Goal: Task Accomplishment & Management: Manage account settings

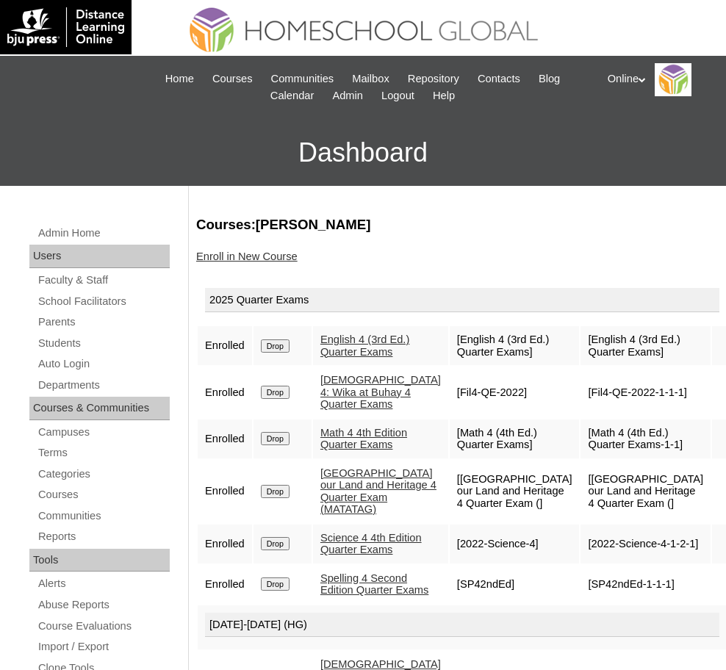
click at [243, 252] on link "Enroll in New Course" at bounding box center [246, 257] width 101 height 12
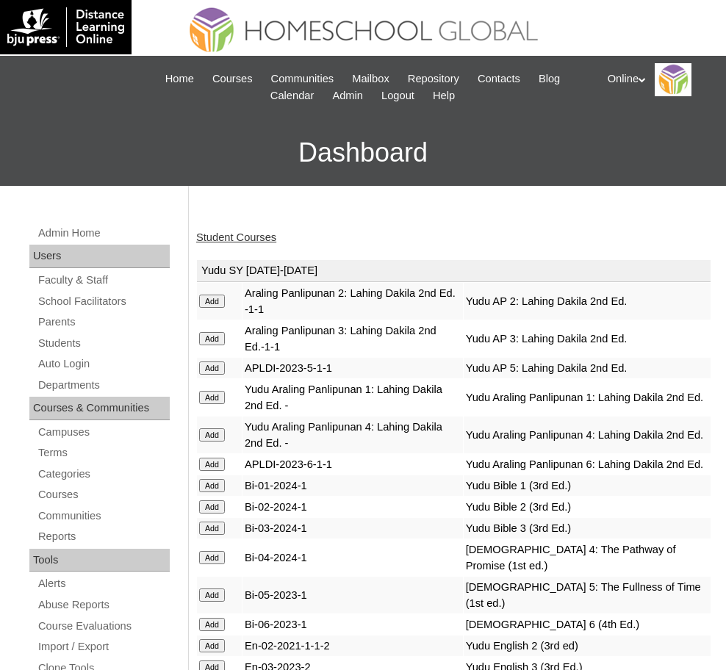
click at [248, 234] on link "Student Courses" at bounding box center [236, 237] width 80 height 12
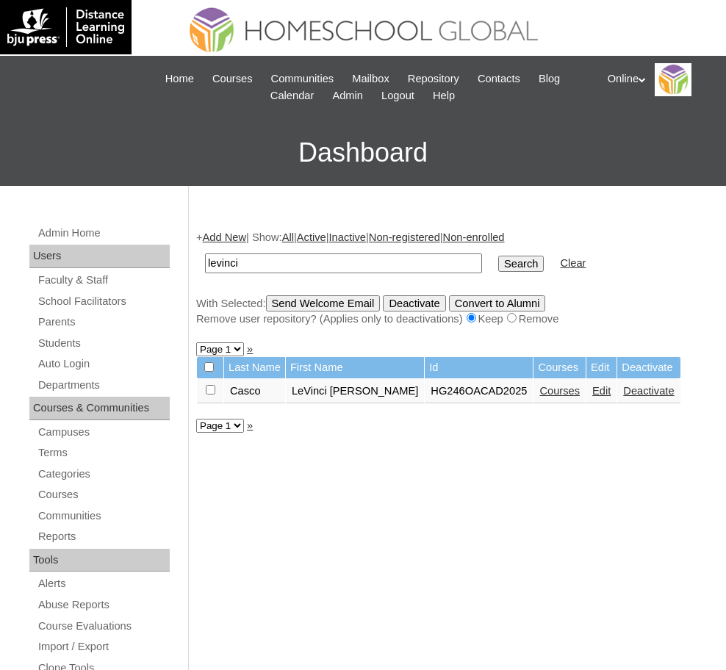
click at [592, 390] on link "Edit" at bounding box center [601, 391] width 18 height 12
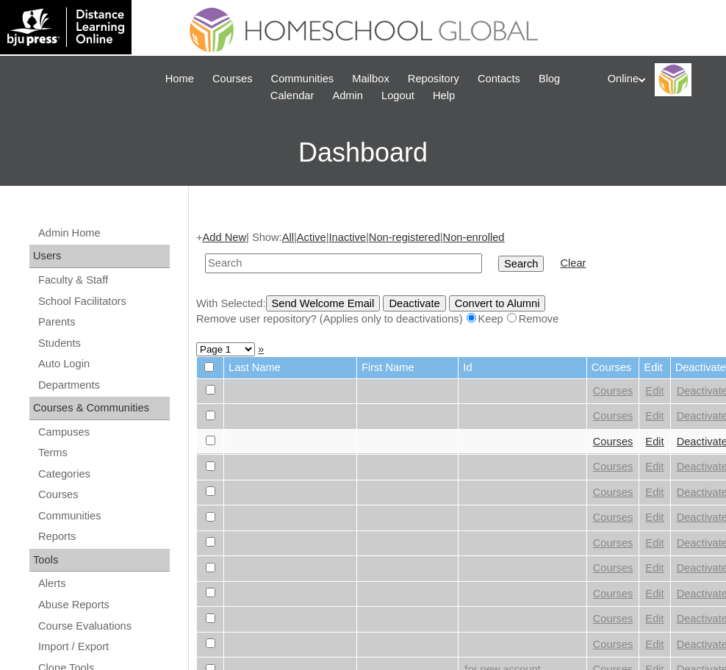
click at [240, 263] on input "text" at bounding box center [343, 263] width 277 height 20
type input "[PERSON_NAME]"
click at [498, 259] on input "Search" at bounding box center [521, 264] width 46 height 16
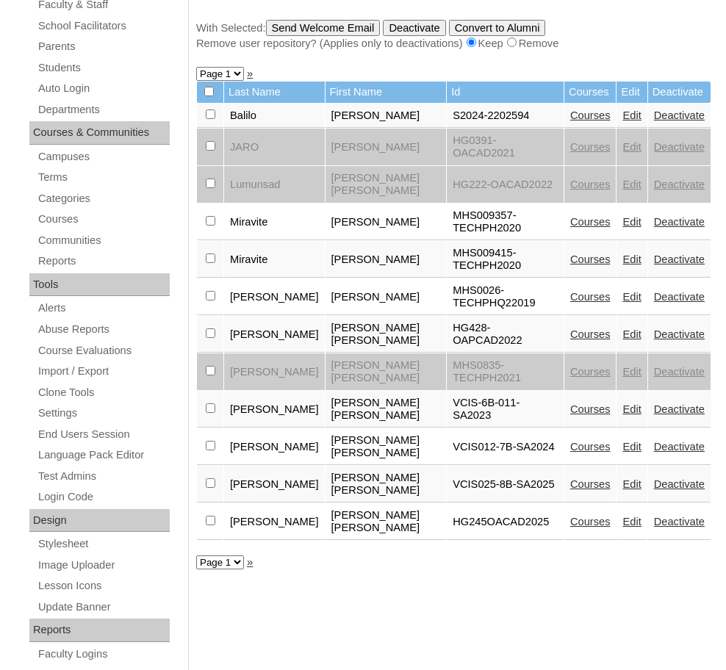
scroll to position [276, 0]
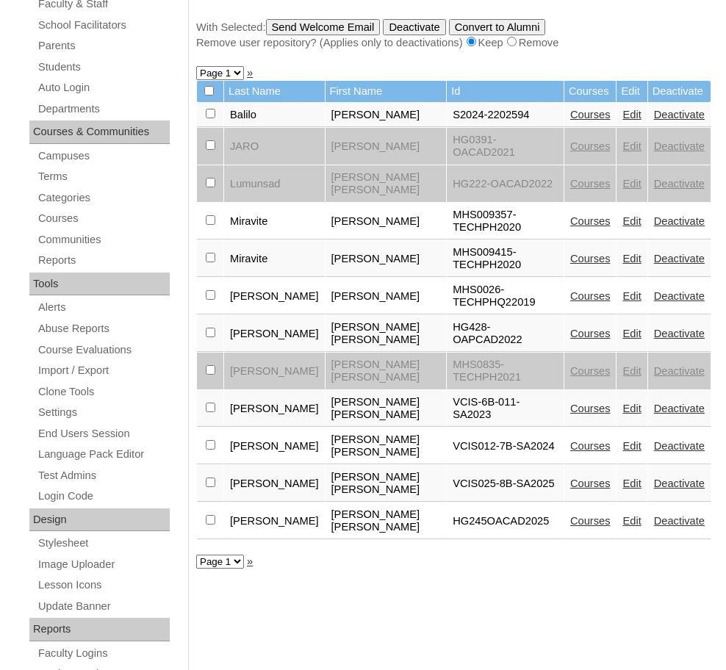
click at [622, 478] on link "Edit" at bounding box center [631, 484] width 18 height 12
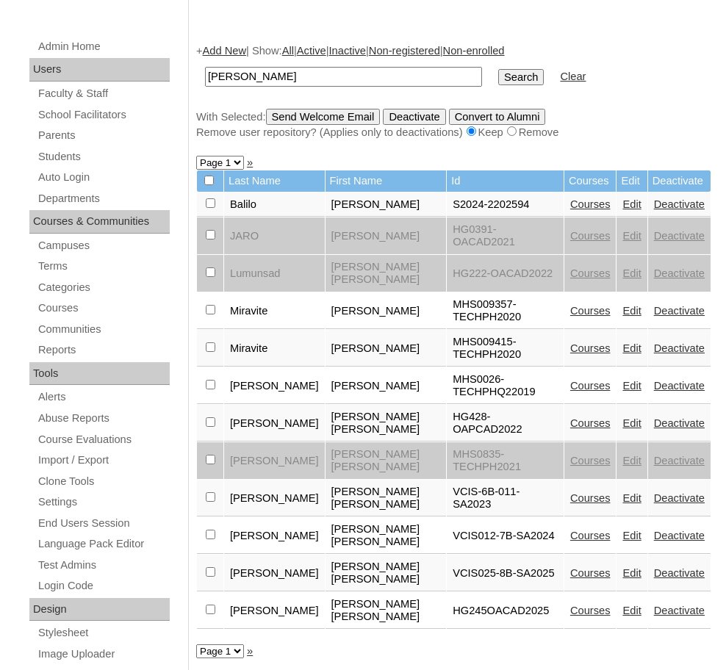
scroll to position [187, 0]
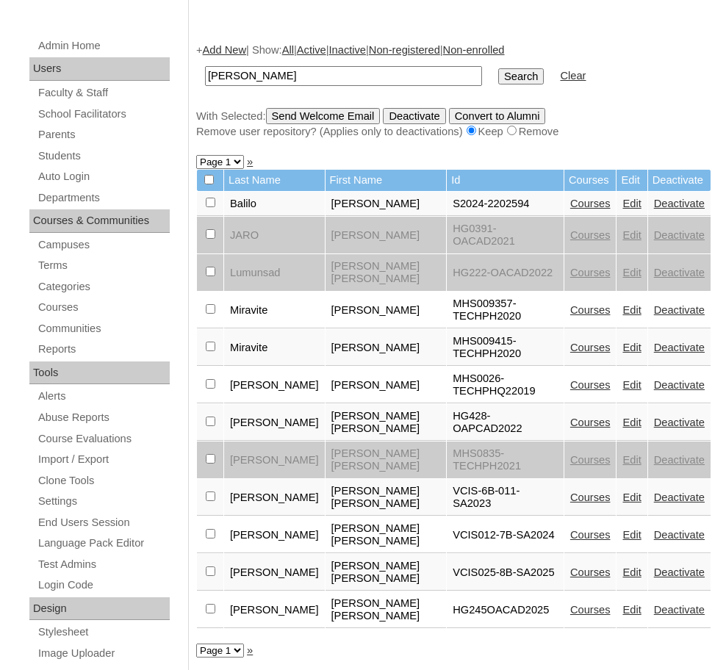
click at [570, 604] on link "Courses" at bounding box center [590, 610] width 40 height 12
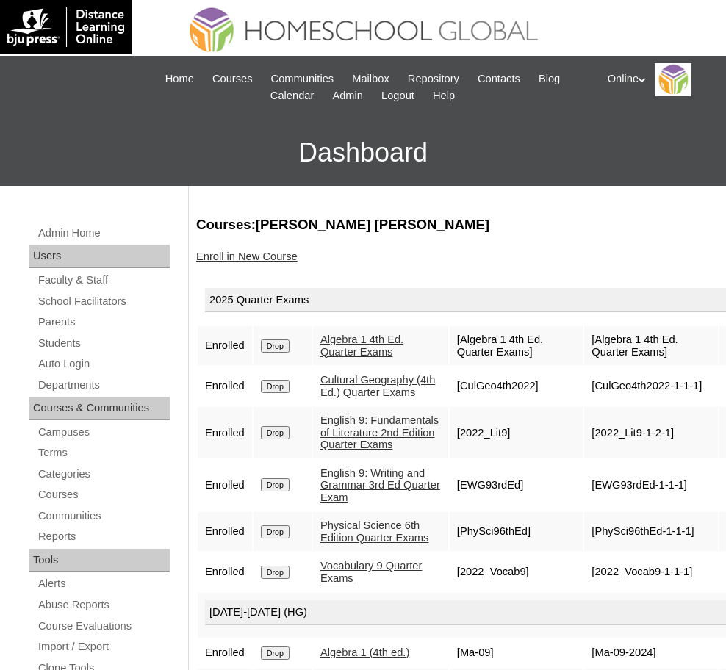
click at [644, 78] on icon at bounding box center [641, 79] width 7 height 5
